Goal: Transaction & Acquisition: Book appointment/travel/reservation

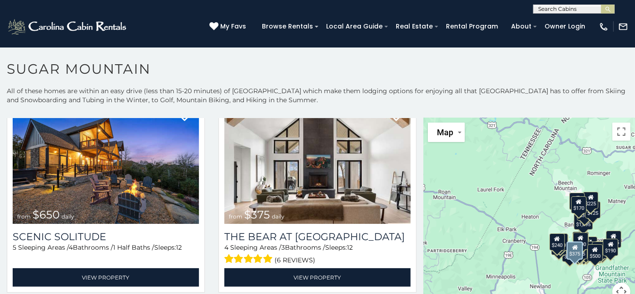
scroll to position [60, 0]
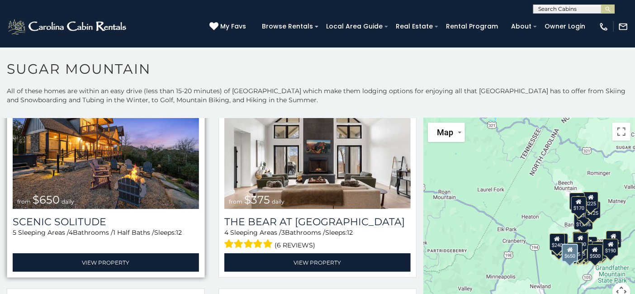
click at [137, 175] on img at bounding box center [106, 146] width 186 height 125
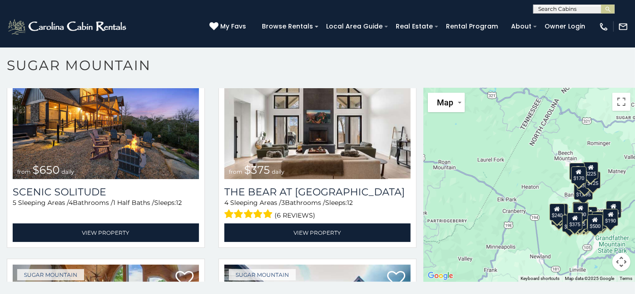
scroll to position [5, 0]
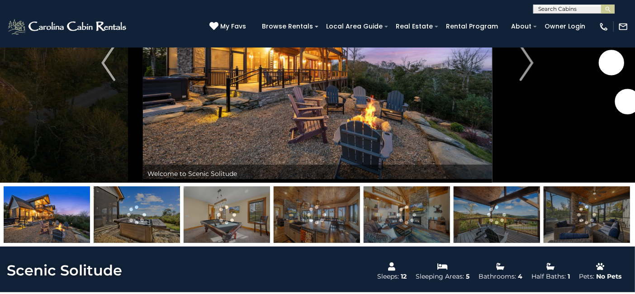
scroll to position [120, 0]
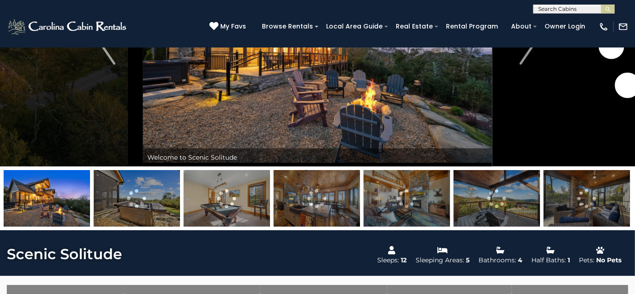
click at [494, 196] on img at bounding box center [497, 198] width 86 height 57
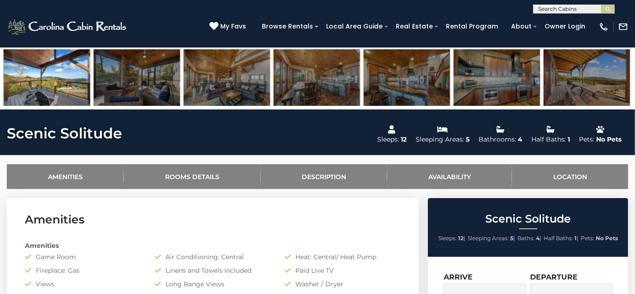
scroll to position [0, 0]
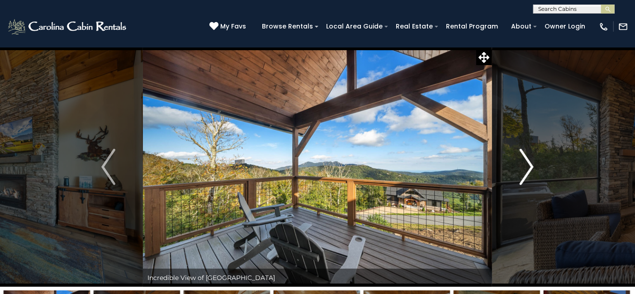
click at [519, 172] on button "Next" at bounding box center [526, 167] width 69 height 240
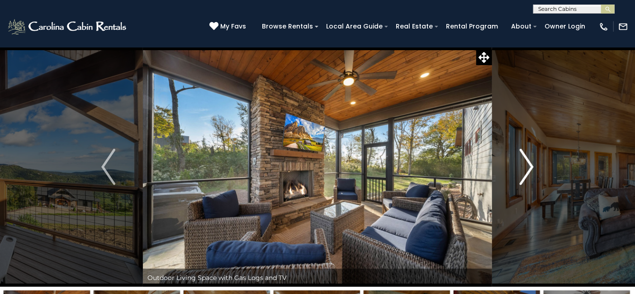
click at [519, 172] on button "Next" at bounding box center [526, 167] width 69 height 240
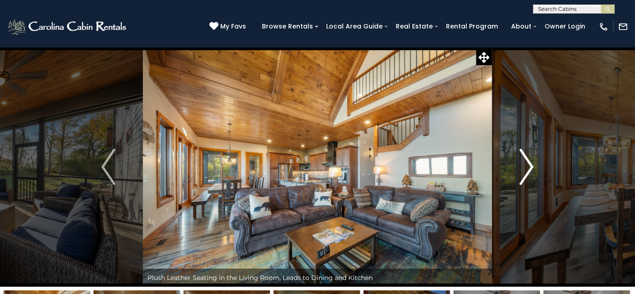
click at [519, 172] on button "Next" at bounding box center [526, 167] width 69 height 240
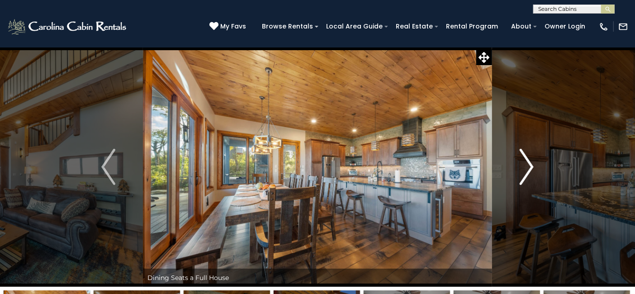
click at [519, 172] on button "Next" at bounding box center [526, 167] width 69 height 240
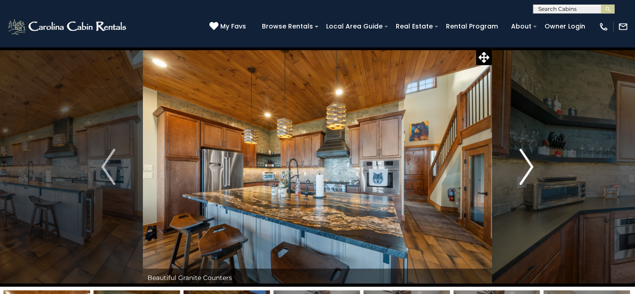
click at [519, 172] on button "Next" at bounding box center [526, 167] width 69 height 240
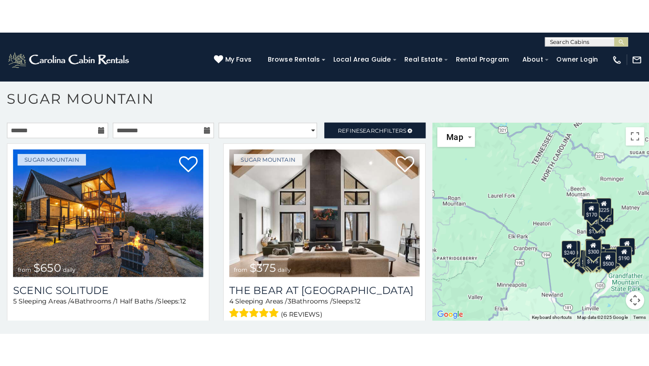
scroll to position [26, 0]
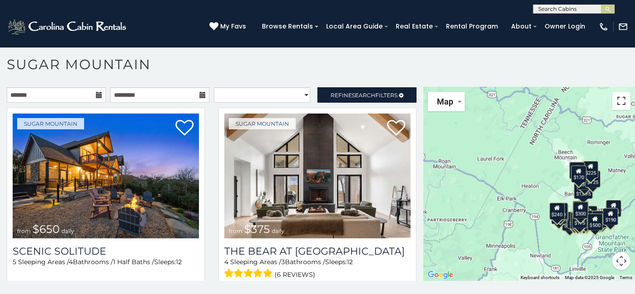
drag, startPoint x: 619, startPoint y: 100, endPoint x: 621, endPoint y: 144, distance: 44.8
click at [619, 100] on button "Toggle fullscreen view" at bounding box center [622, 101] width 18 height 18
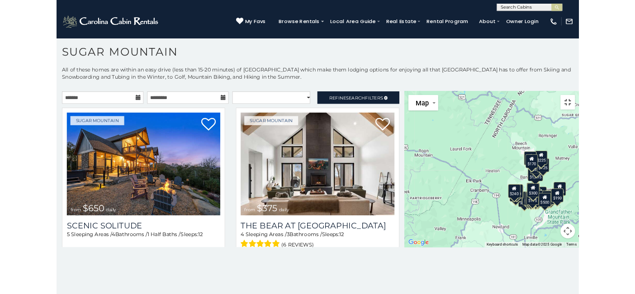
scroll to position [0, 0]
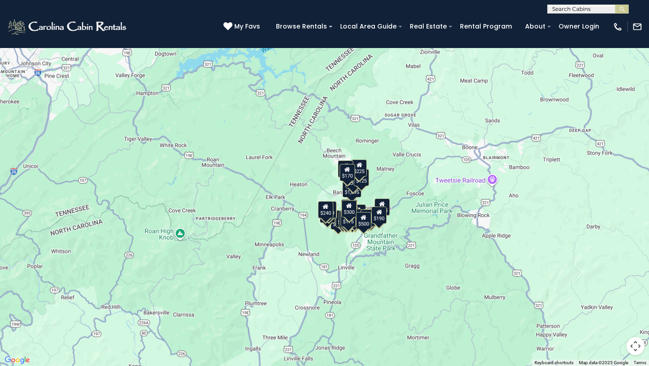
drag, startPoint x: 435, startPoint y: 185, endPoint x: 405, endPoint y: 184, distance: 30.3
click at [405, 184] on div "$650 $375 $350 $350 $200 $375 $195 $265 $190 $175 $155 $290 $175 $345 $1,095 $1…" at bounding box center [324, 183] width 649 height 366
click at [397, 195] on div "$650 $375 $350 $350 $200 $375 $195 $265 $190 $175 $155 $290 $175 $345 $1,095 $1…" at bounding box center [324, 183] width 649 height 366
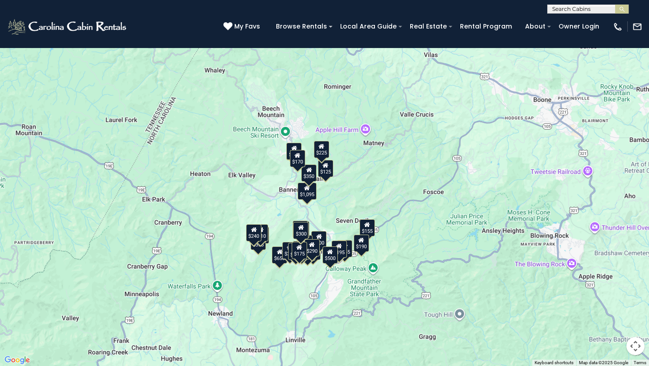
click at [397, 195] on div "$650 $375 $350 $350 $200 $375 $195 $265 $190 $175 $155 $290 $175 $345 $1,095 $1…" at bounding box center [324, 183] width 649 height 366
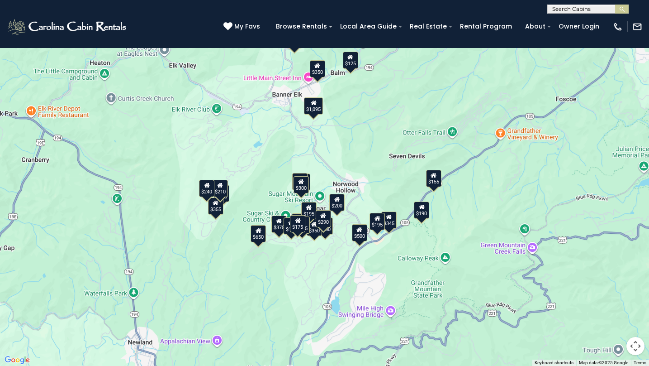
drag, startPoint x: 388, startPoint y: 200, endPoint x: 485, endPoint y: 109, distance: 132.5
click at [485, 109] on div "$650 $375 $350 $350 $200 $375 $195 $265 $190 $175 $155 $290 $175 $345 $1,095 $1…" at bounding box center [324, 183] width 649 height 366
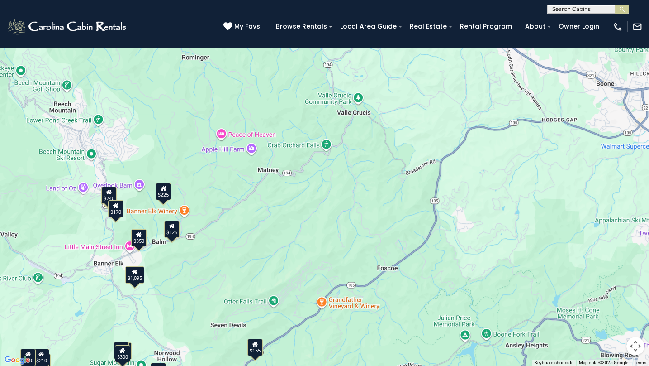
drag, startPoint x: 485, startPoint y: 109, endPoint x: 306, endPoint y: 278, distance: 246.5
click at [306, 278] on div "$650 $375 $350 $350 $200 $375 $195 $265 $190 $175 $155 $290 $175 $345 $1,095 $1…" at bounding box center [324, 183] width 649 height 366
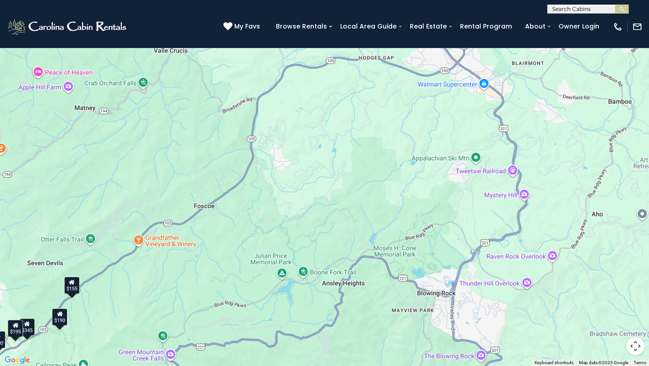
drag, startPoint x: 418, startPoint y: 200, endPoint x: 219, endPoint y: 117, distance: 215.5
click at [219, 117] on div "$650 $375 $350 $350 $200 $375 $195 $265 $190 $175 $155 $290 $175 $345 $1,095 $1…" at bounding box center [324, 183] width 649 height 366
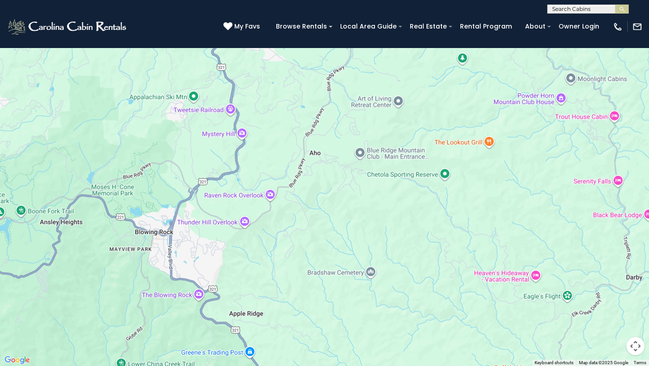
drag, startPoint x: 414, startPoint y: 166, endPoint x: 143, endPoint y: 133, distance: 273.0
click at [143, 133] on div "$650 $375 $350 $350 $200 $375 $195 $265 $190 $175 $155 $290 $175 $345 $1,095 $1…" at bounding box center [324, 183] width 649 height 366
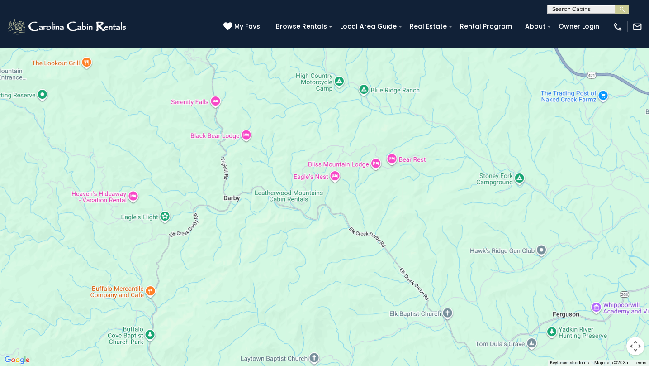
drag, startPoint x: 485, startPoint y: 185, endPoint x: 81, endPoint y: 106, distance: 412.1
click at [81, 106] on div "$650 $375 $350 $350 $200 $375 $195 $265 $190 $175 $155 $290 $175 $345 $1,095 $1…" at bounding box center [324, 183] width 649 height 366
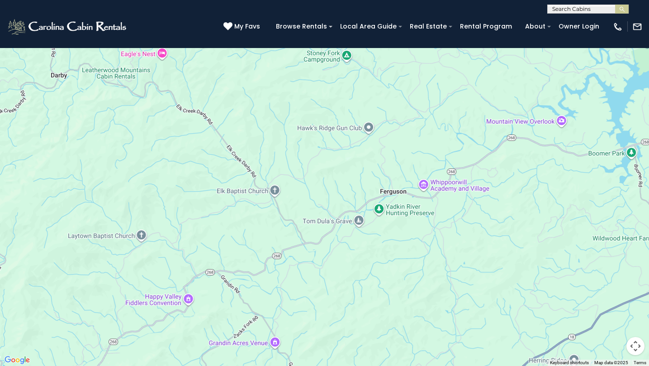
drag, startPoint x: 469, startPoint y: 229, endPoint x: 295, endPoint y: 104, distance: 214.5
click at [295, 104] on div "$650 $375 $350 $350 $200 $375 $195 $265 $190 $175 $155 $290 $175 $345 $1,095 $1…" at bounding box center [324, 183] width 649 height 366
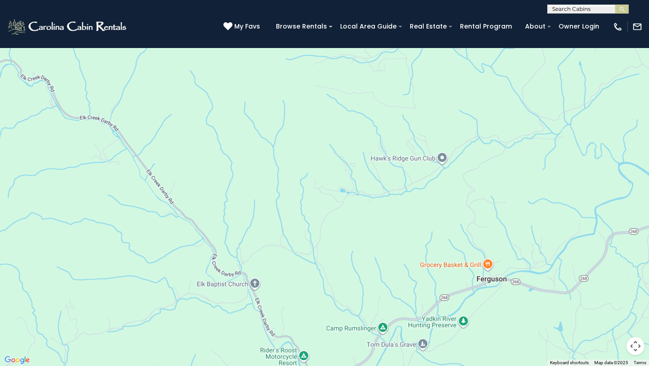
click at [295, 104] on div "$650 $375 $350 $350 $200 $375 $195 $265 $190 $175 $155 $290 $175 $345 $1,095 $1…" at bounding box center [324, 183] width 649 height 366
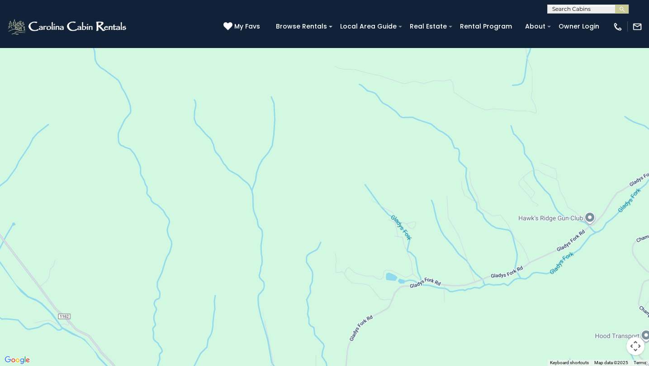
click at [635, 10] on button "Toggle fullscreen view" at bounding box center [636, 14] width 18 height 18
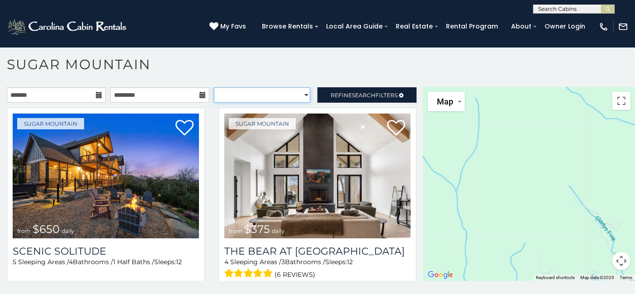
click at [298, 95] on select "**********" at bounding box center [262, 94] width 96 height 15
select select "*********"
click at [214, 87] on select "**********" at bounding box center [262, 94] width 96 height 15
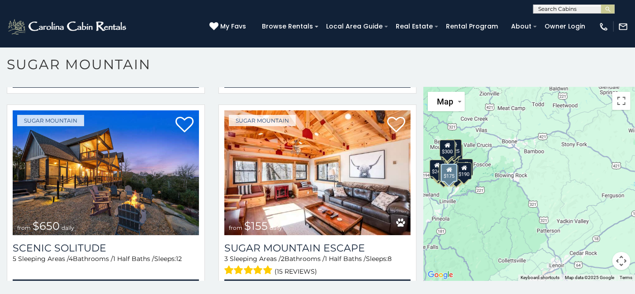
scroll to position [422, 0]
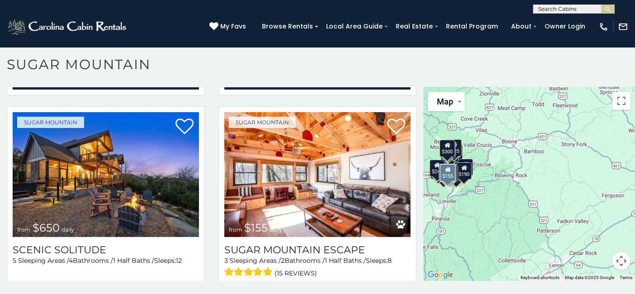
click at [310, 182] on img at bounding box center [317, 174] width 186 height 125
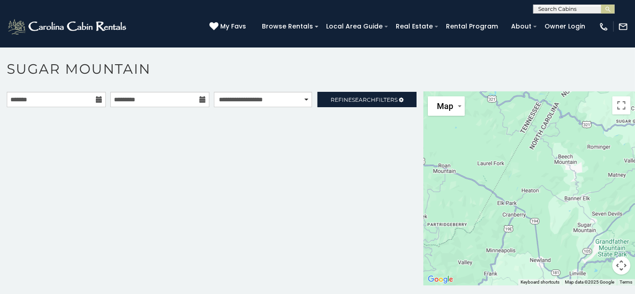
scroll to position [5, 0]
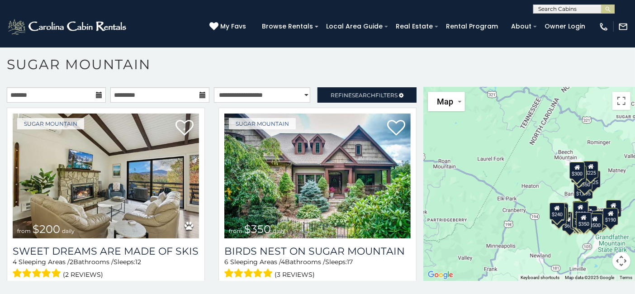
click at [575, 9] on input "text" at bounding box center [573, 10] width 79 height 9
type input "*********"
click at [492, 67] on h1 "Sugar Mountain" at bounding box center [317, 69] width 635 height 26
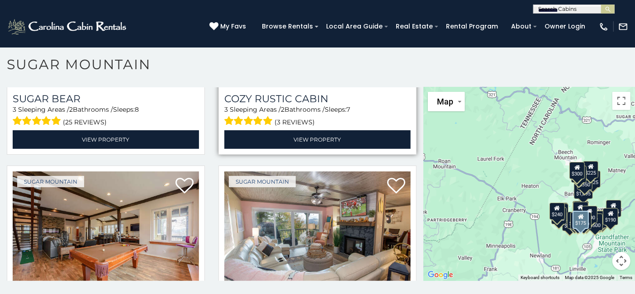
scroll to position [905, 0]
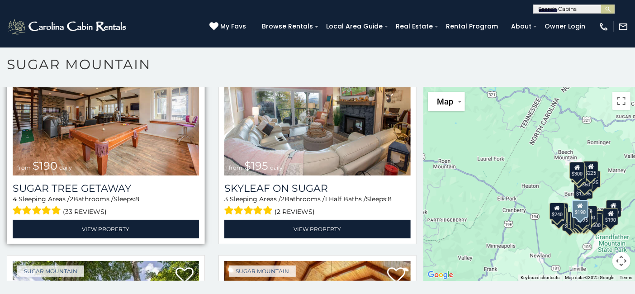
click at [162, 134] on img at bounding box center [106, 113] width 186 height 125
